Goal: Task Accomplishment & Management: Use online tool/utility

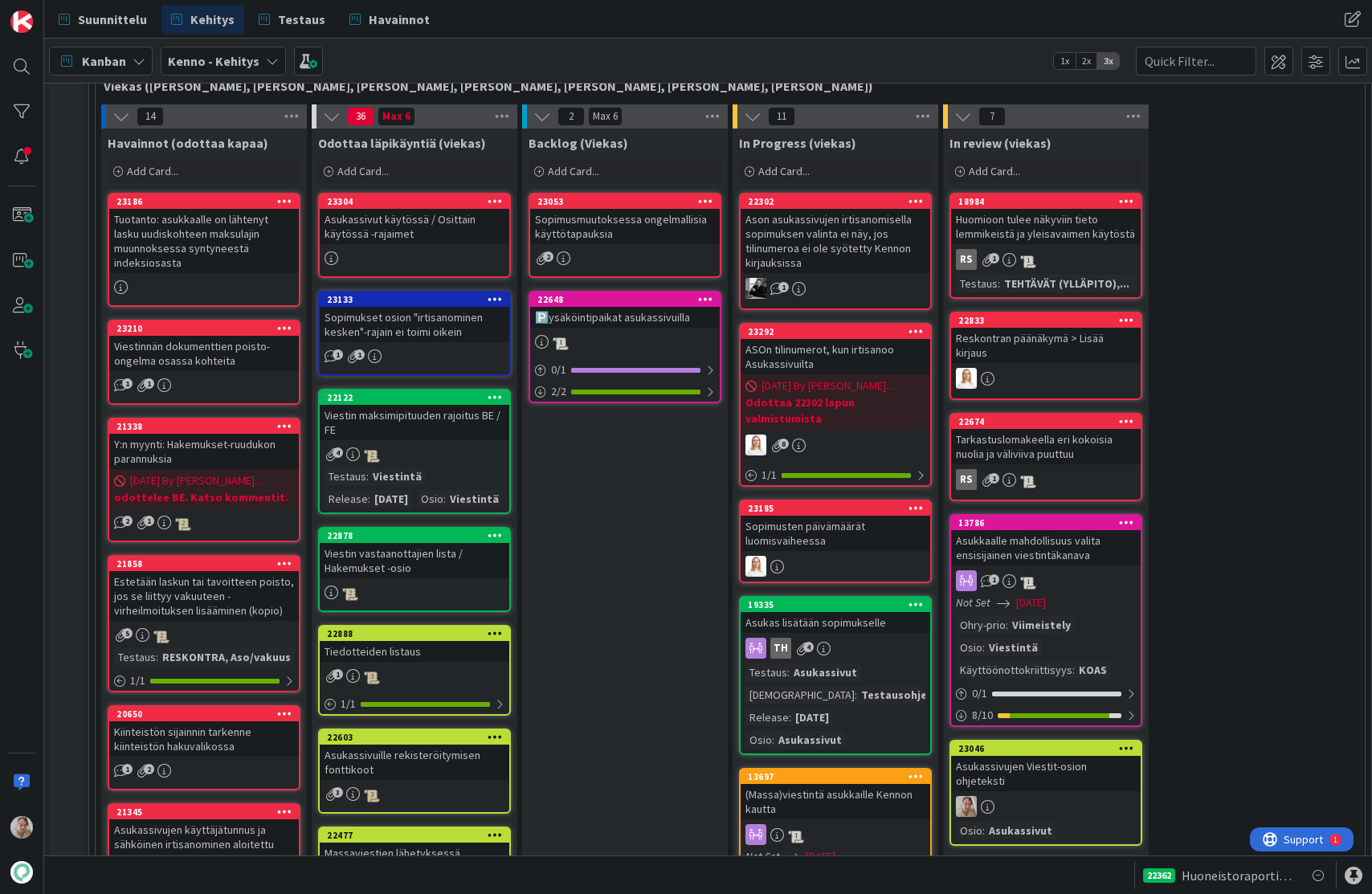
scroll to position [447, 0]
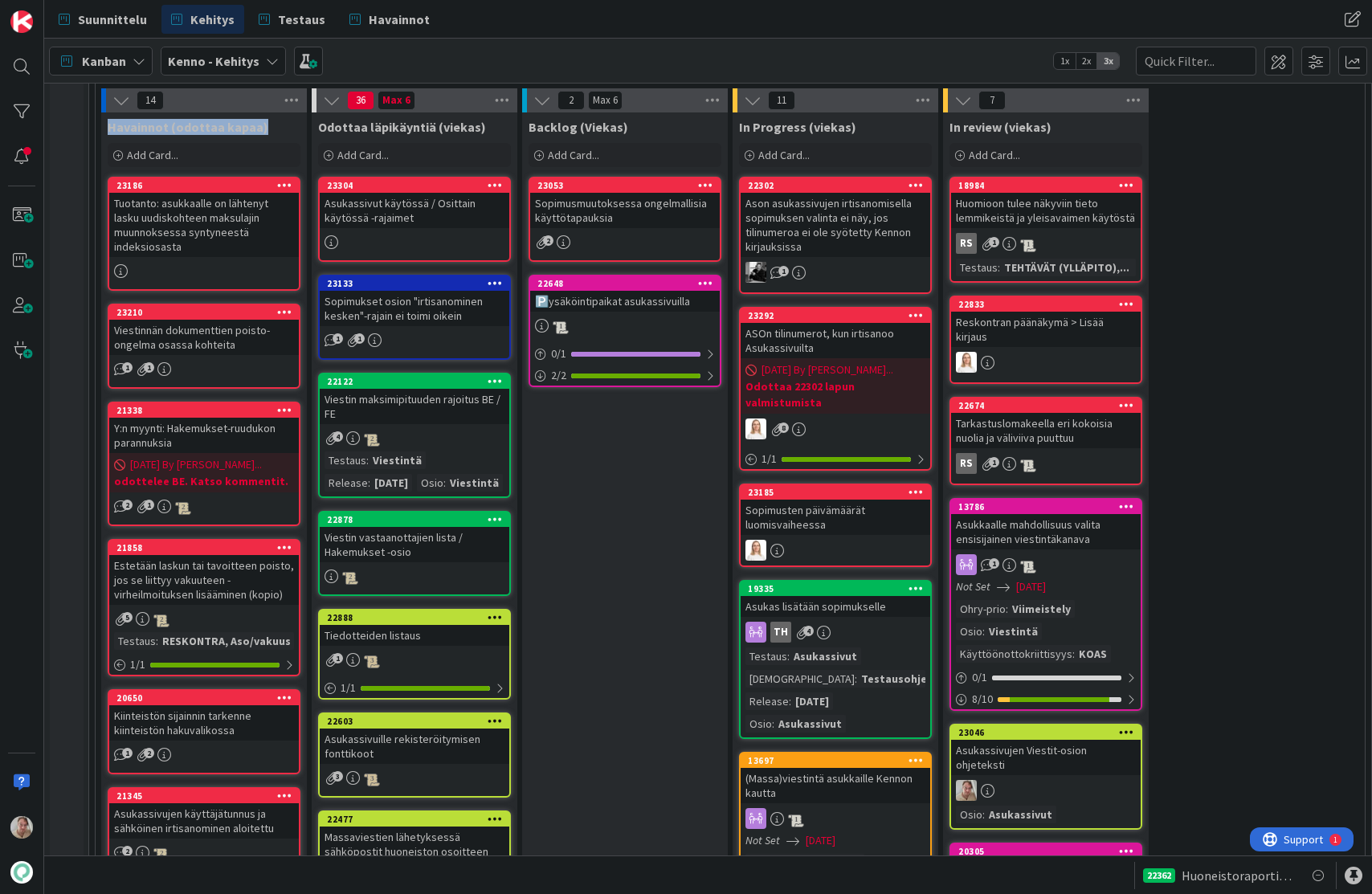
drag, startPoint x: 290, startPoint y: 128, endPoint x: 109, endPoint y: 128, distance: 181.0
click at [109, 128] on div "Havainnot (odottaa kapaa)" at bounding box center [204, 127] width 193 height 16
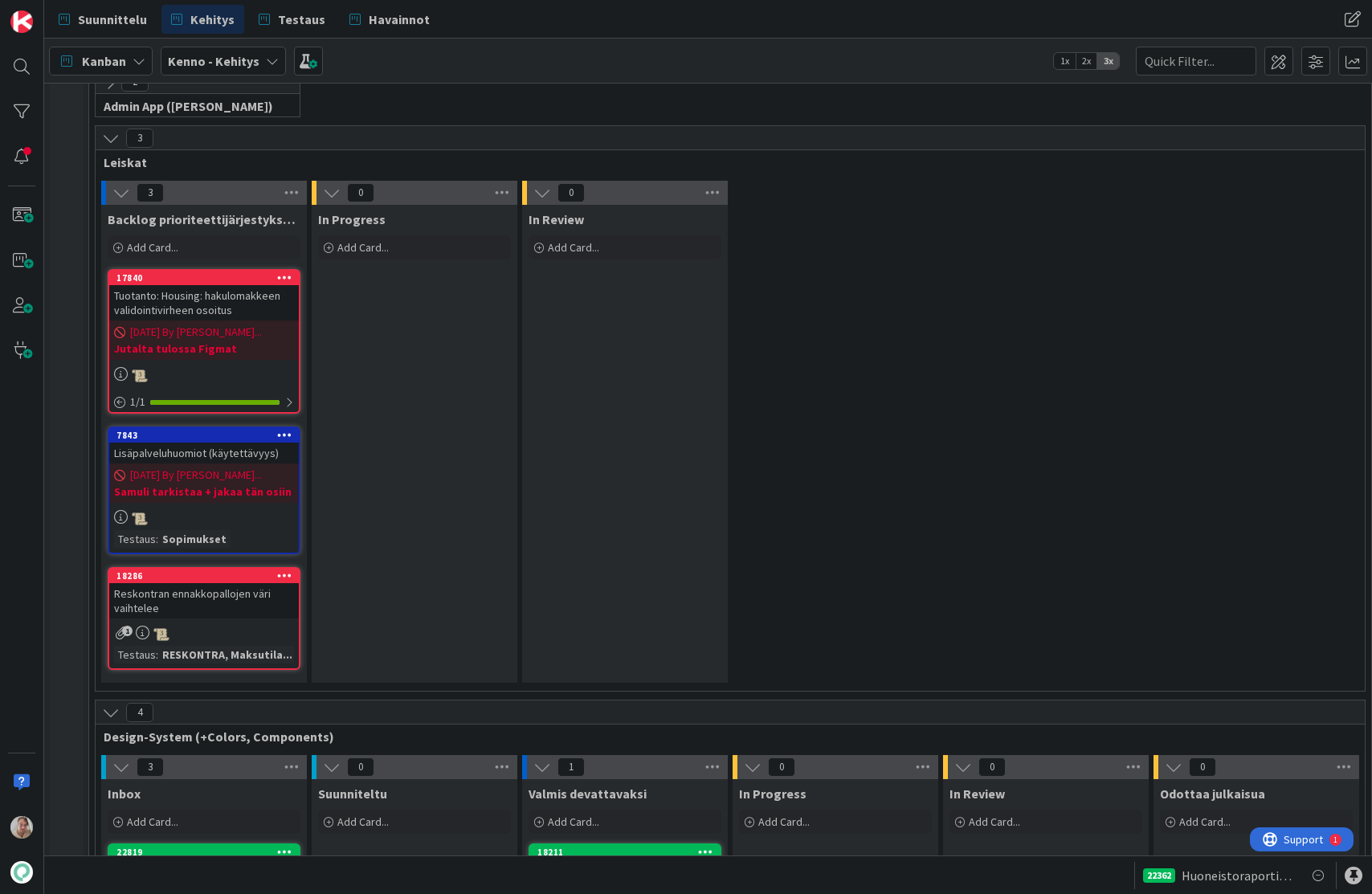
scroll to position [7366, 0]
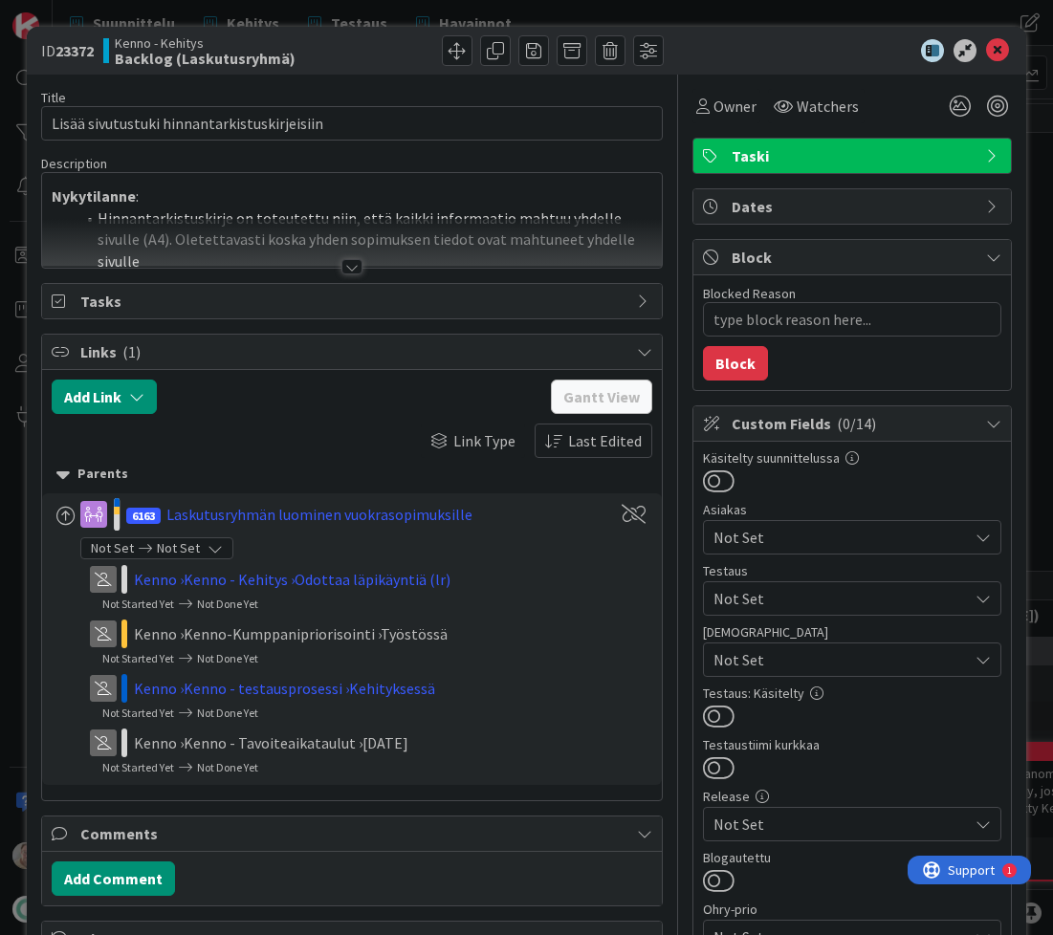
click at [399, 243] on div at bounding box center [352, 243] width 621 height 49
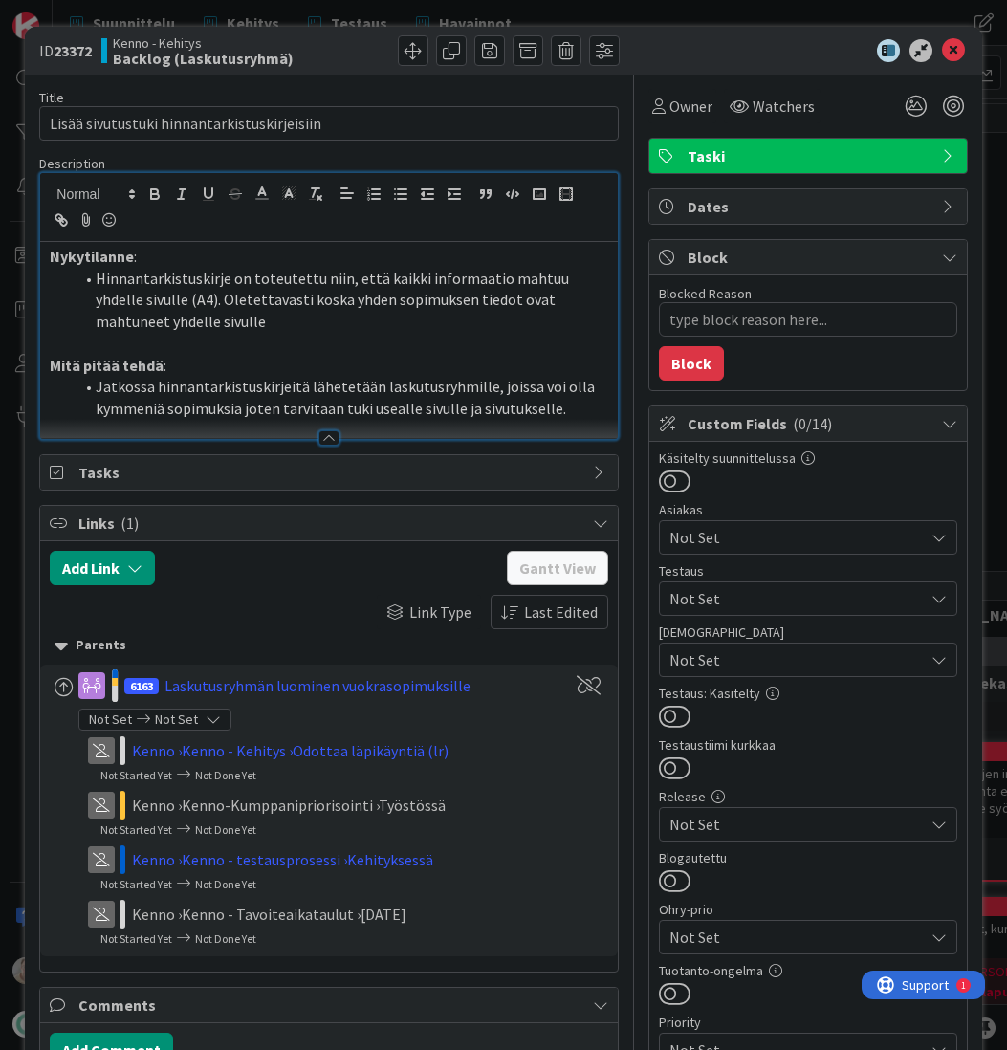
click at [306, 363] on p "Mitä pitää tehdä :" at bounding box center [329, 366] width 558 height 22
type textarea "x"
